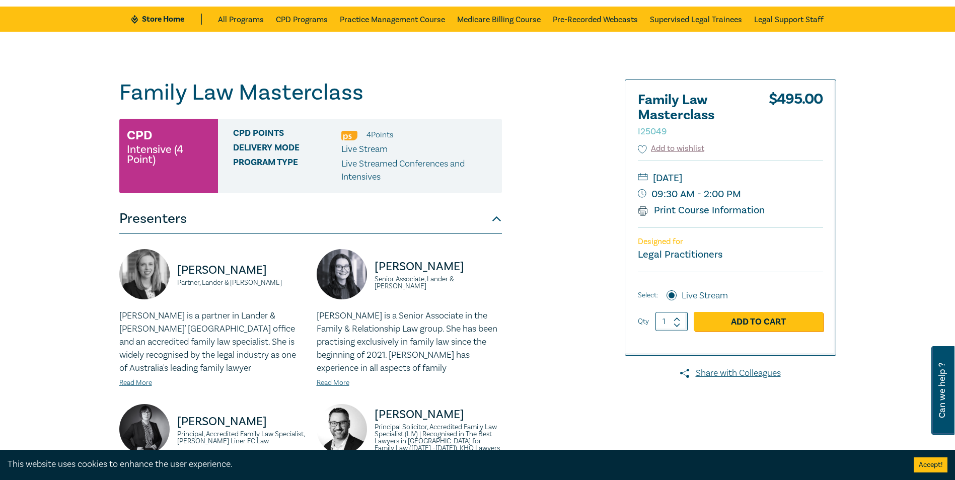
scroll to position [50, 0]
